Goal: Find specific page/section: Find specific page/section

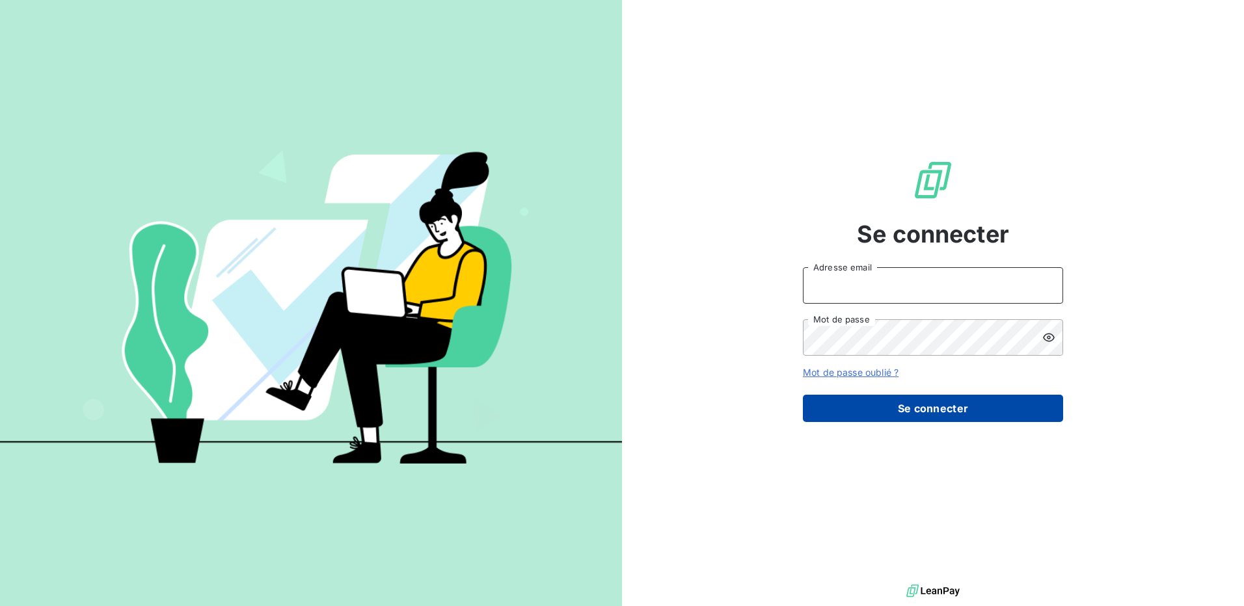
type input "[EMAIL_ADDRESS][DOMAIN_NAME]"
click at [869, 406] on button "Se connecter" at bounding box center [933, 408] width 260 height 27
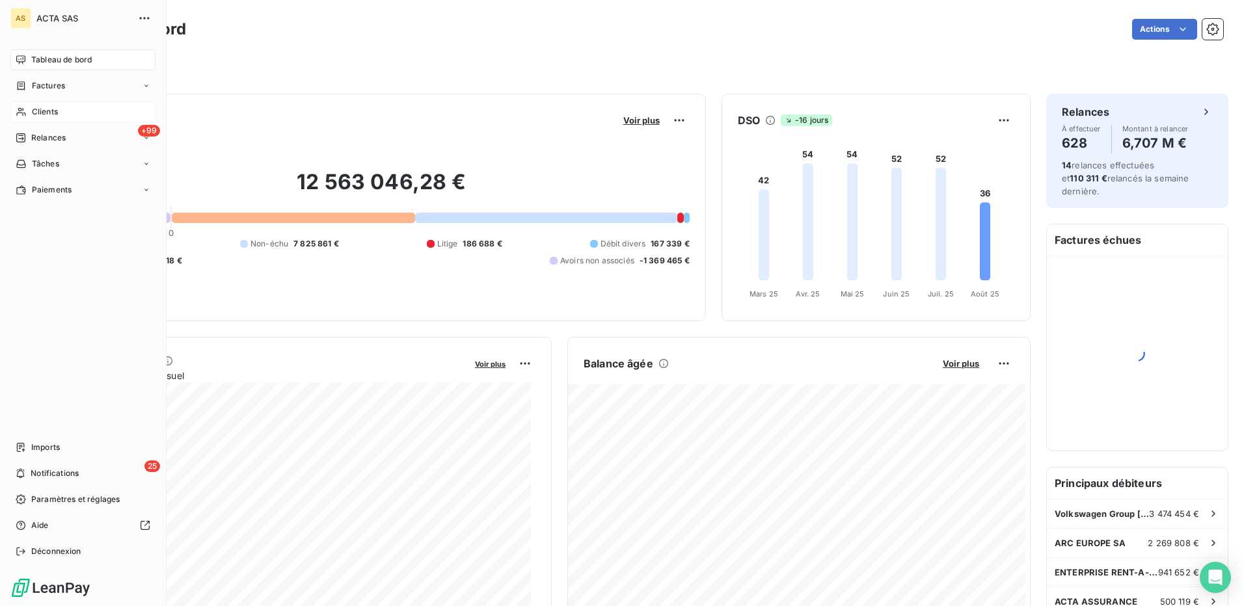
click at [50, 109] on span "Clients" at bounding box center [45, 112] width 26 height 12
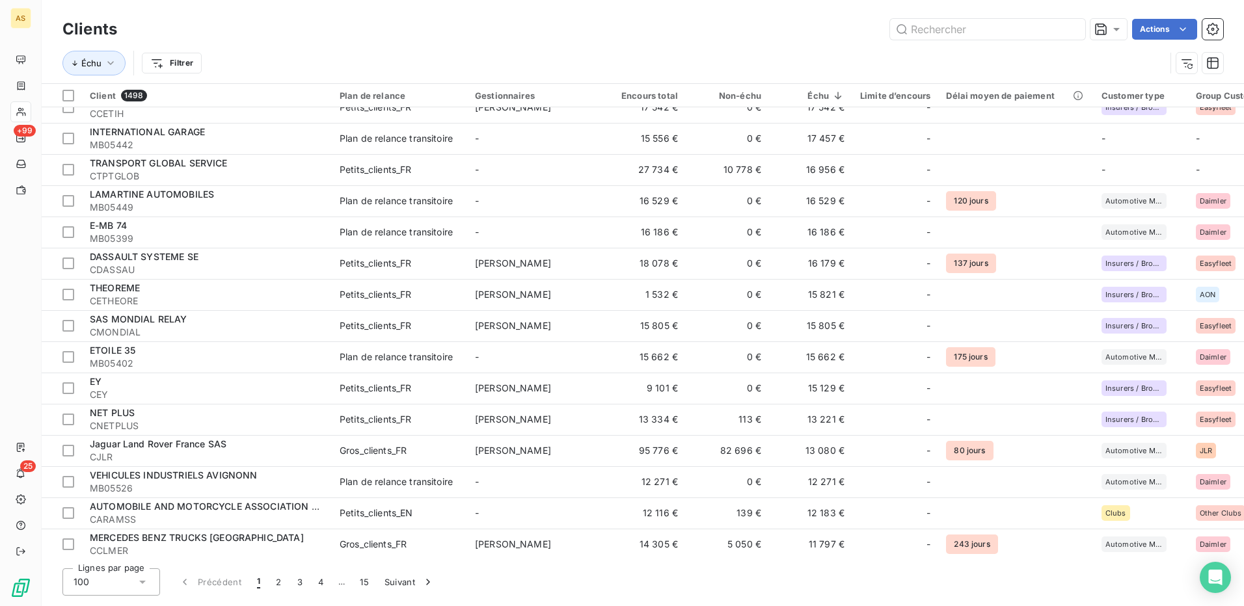
scroll to position [1236, 0]
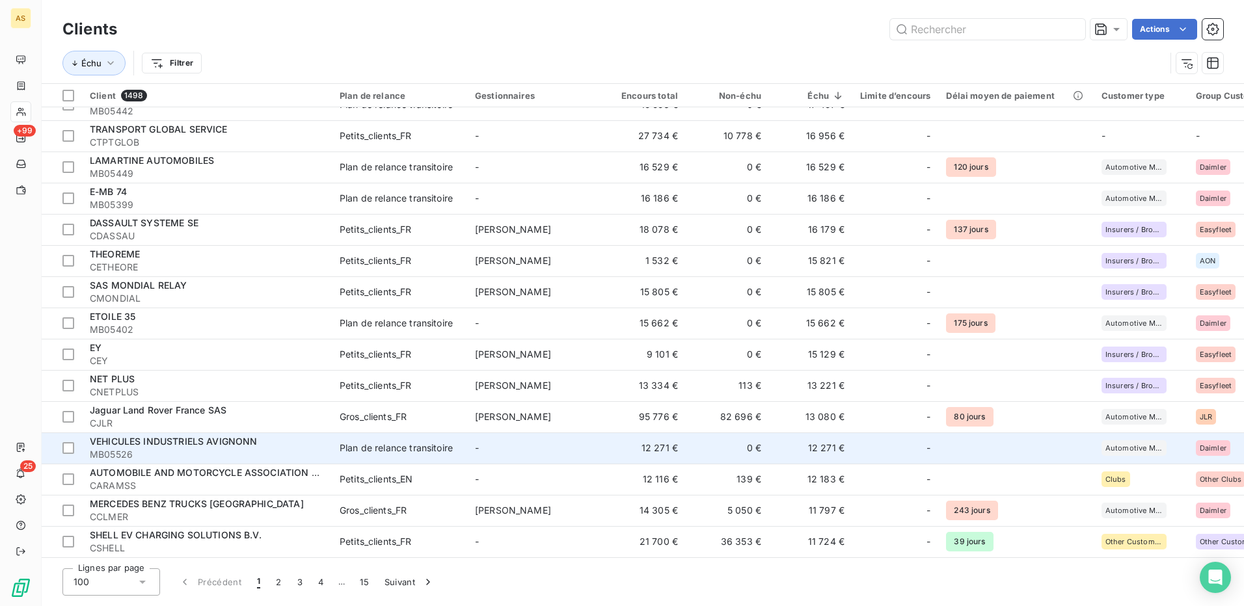
click at [386, 457] on td "Plan de relance transitoire" at bounding box center [399, 448] width 135 height 31
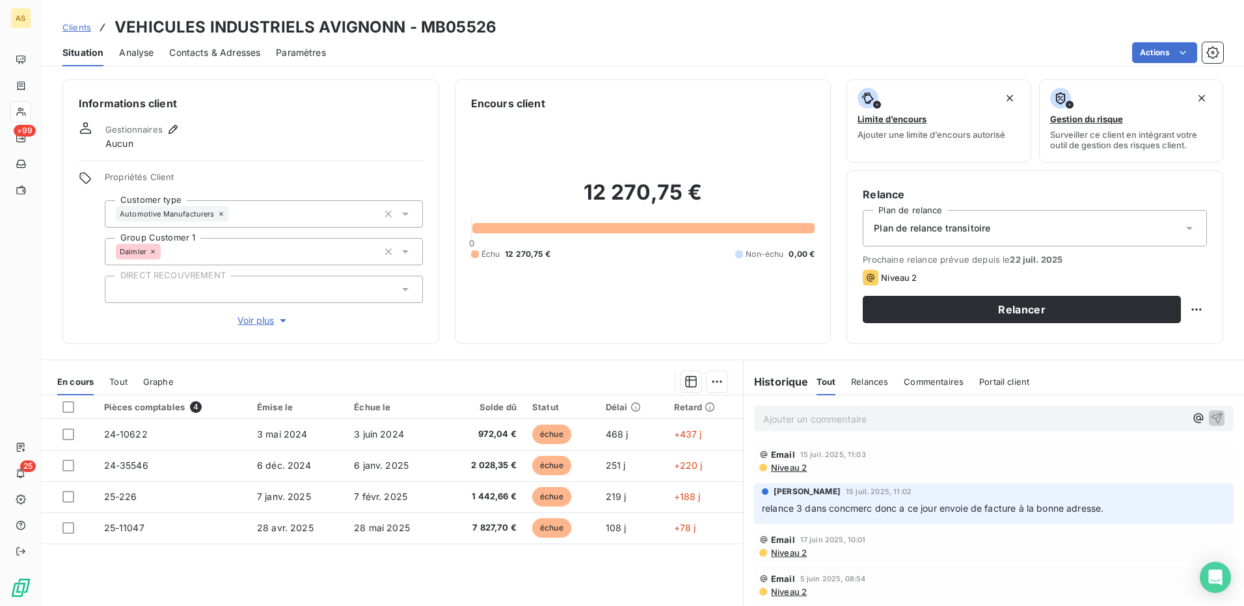
click at [239, 53] on span "Contacts & Adresses" at bounding box center [214, 52] width 91 height 13
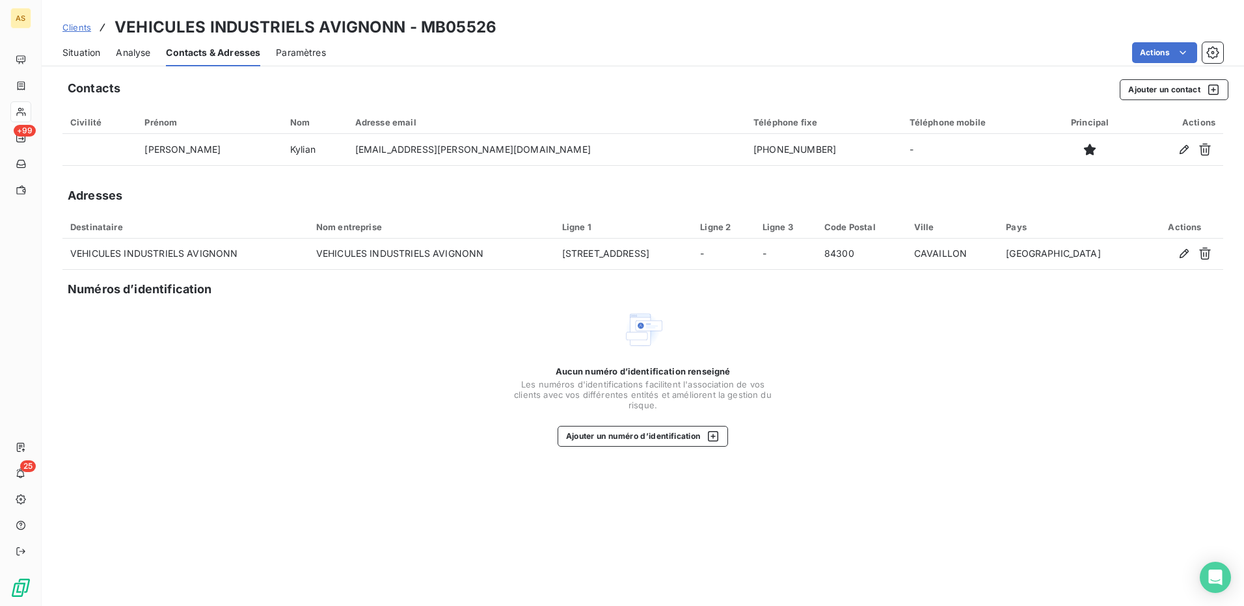
click at [93, 49] on span "Situation" at bounding box center [81, 52] width 38 height 13
